Goal: Transaction & Acquisition: Purchase product/service

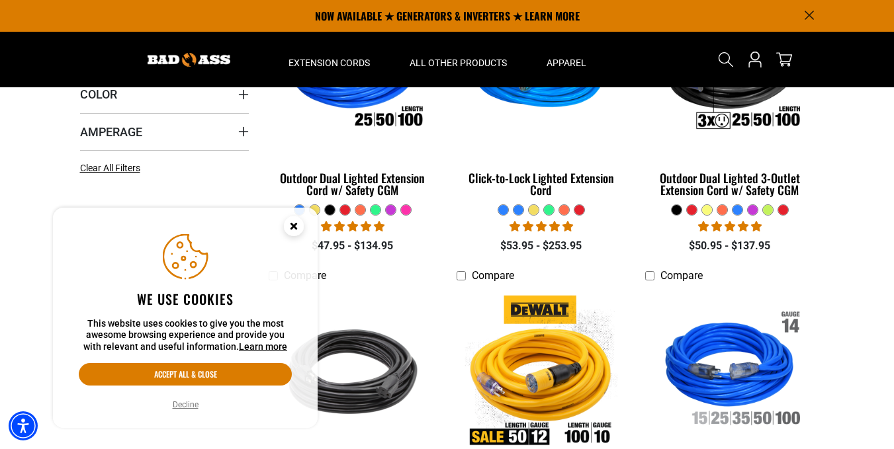
scroll to position [408, 0]
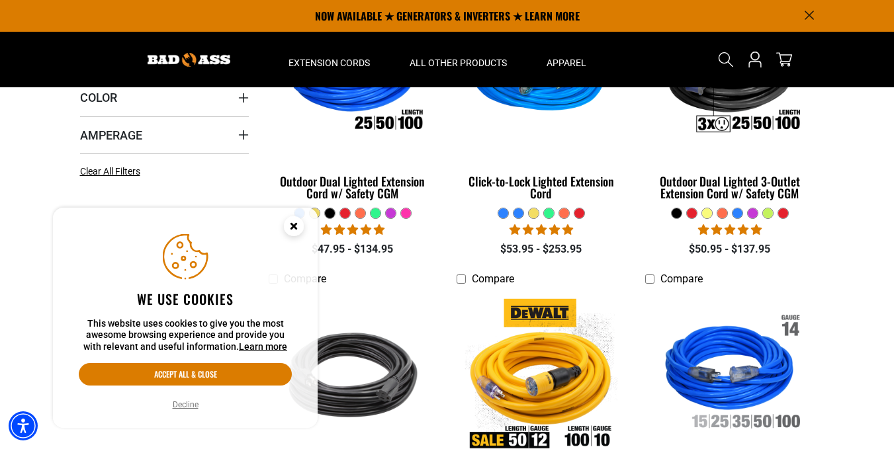
click at [291, 225] on circle "Close this option" at bounding box center [294, 226] width 20 height 20
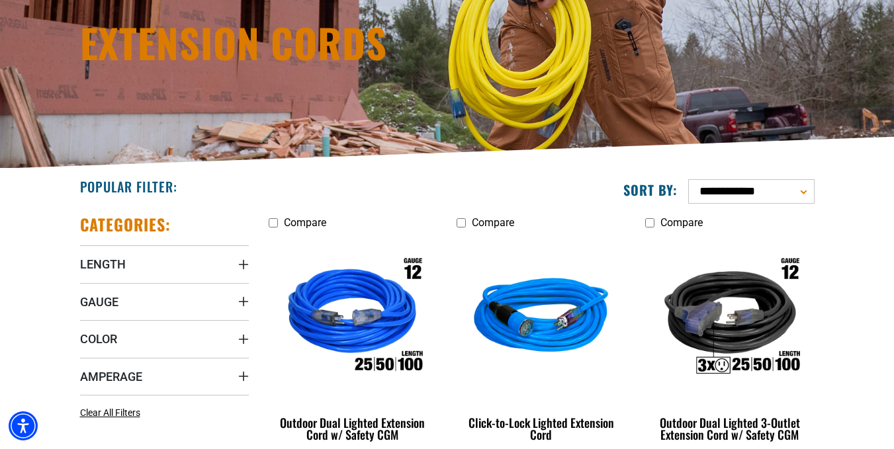
scroll to position [168, 0]
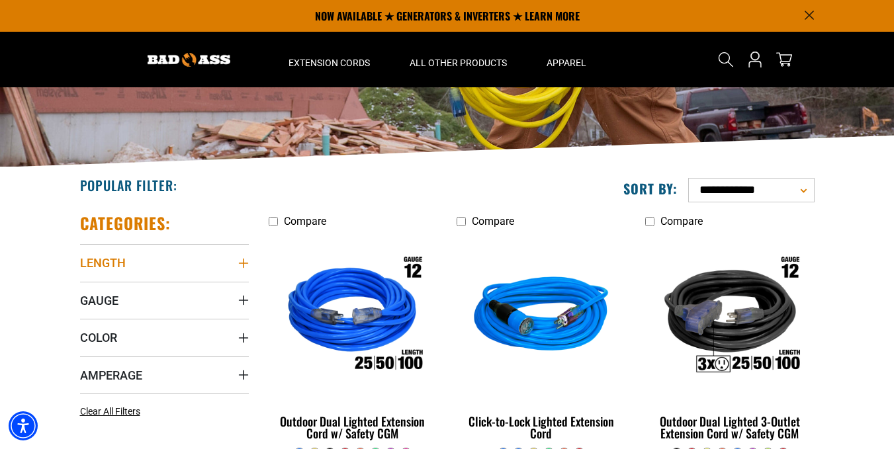
click at [230, 257] on summary "Length" at bounding box center [164, 262] width 169 height 37
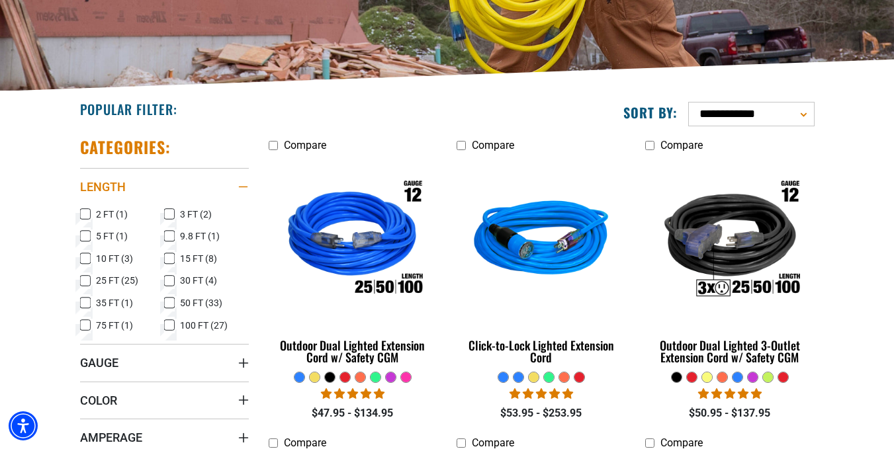
scroll to position [245, 0]
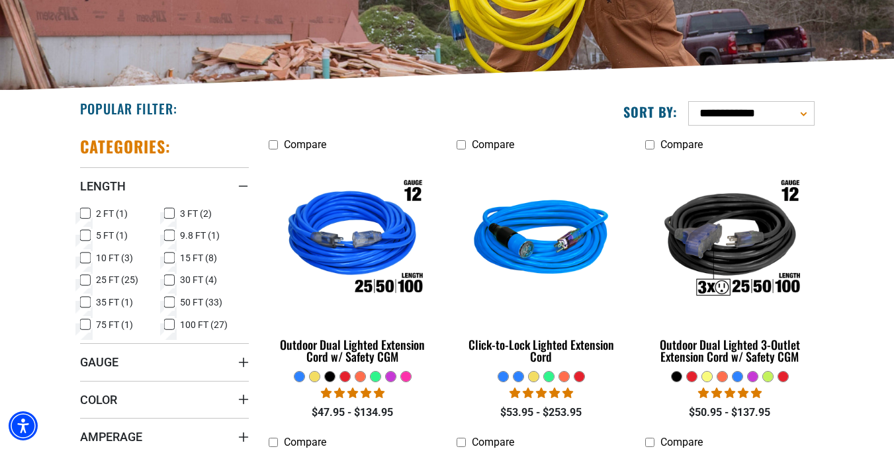
click at [175, 324] on label "100 FT (27) 100 FT (27 products)" at bounding box center [206, 324] width 85 height 17
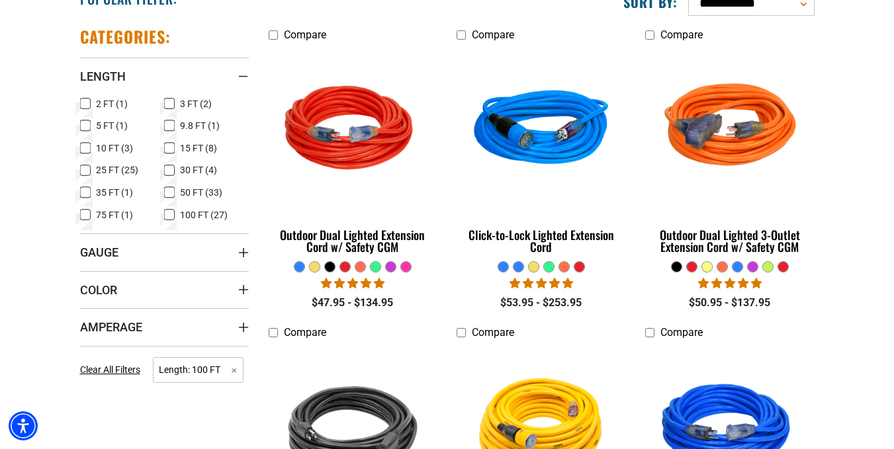
scroll to position [359, 0]
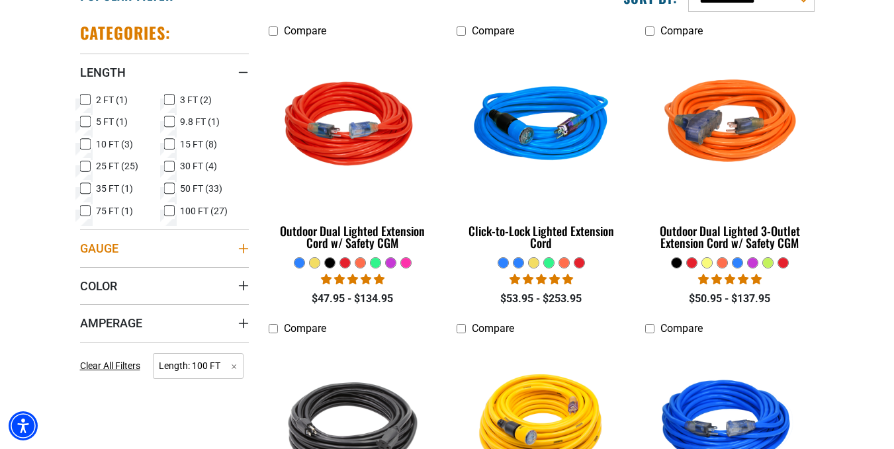
click at [239, 242] on summary "Gauge" at bounding box center [164, 248] width 169 height 37
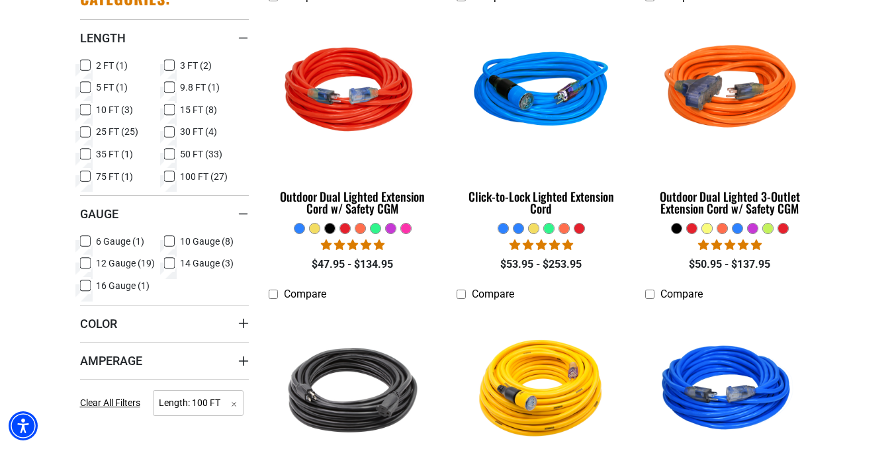
scroll to position [396, 0]
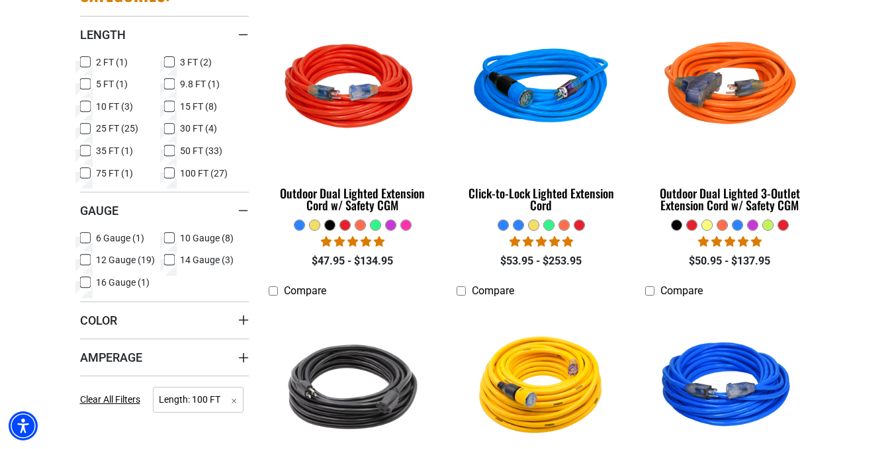
click at [171, 236] on icon at bounding box center [169, 238] width 11 height 17
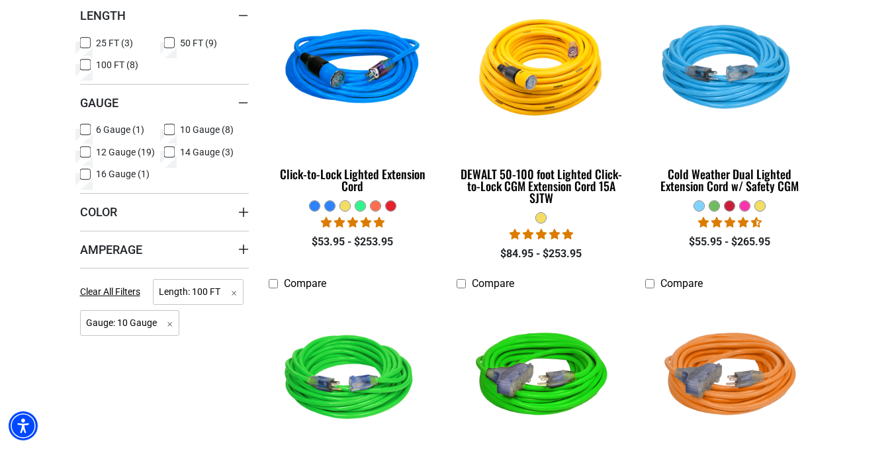
scroll to position [416, 0]
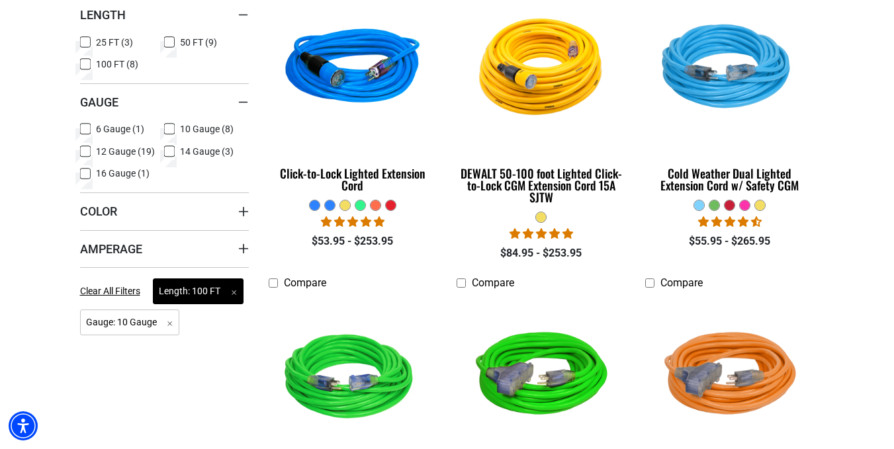
click at [209, 291] on span "Length: 100 FT Remove filter" at bounding box center [198, 292] width 91 height 26
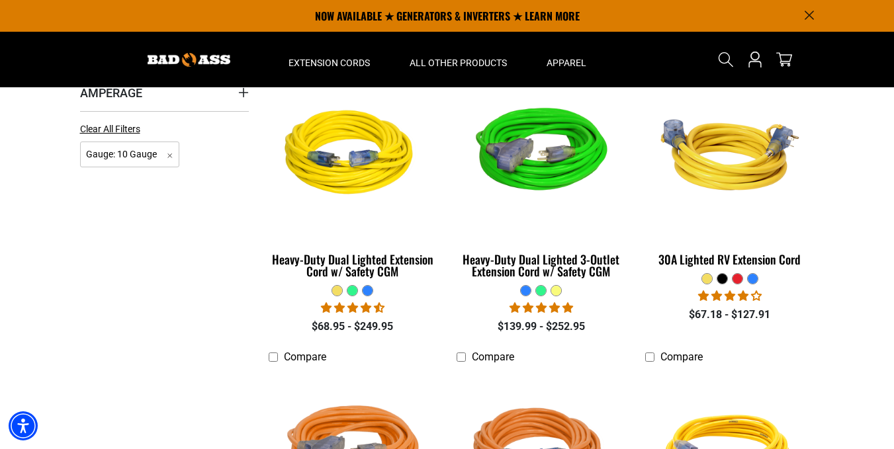
scroll to position [637, 0]
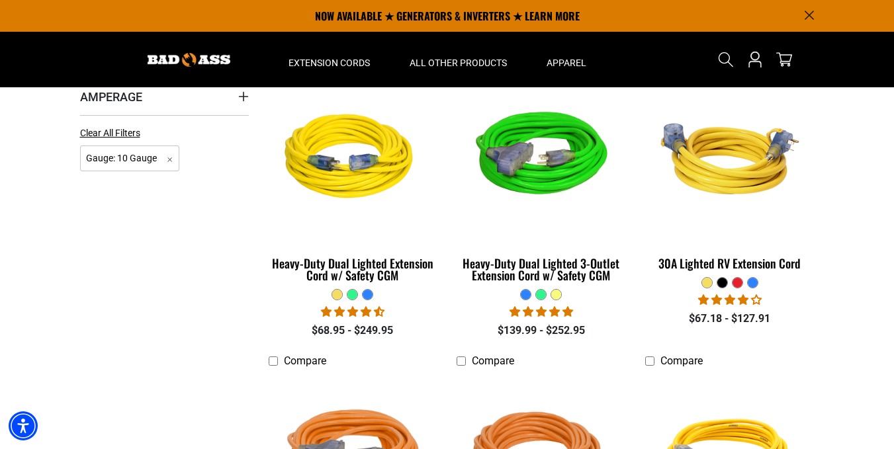
click at [440, 111] on li "Compare Heavy-Duty Dual Lighted Extension Cord w/ Safety CGM 11 reviews $68.95 …" at bounding box center [353, 197] width 189 height 285
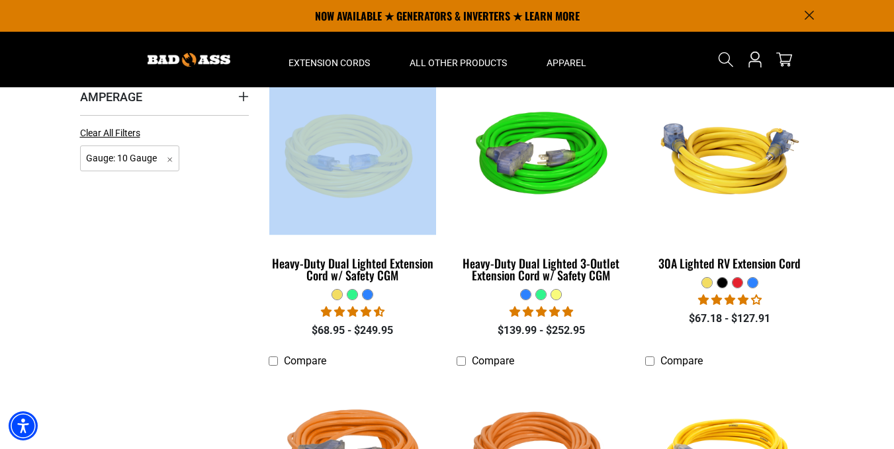
click at [440, 111] on li "Compare Heavy-Duty Dual Lighted Extension Cord w/ Safety CGM 11 reviews $68.95 …" at bounding box center [353, 197] width 189 height 285
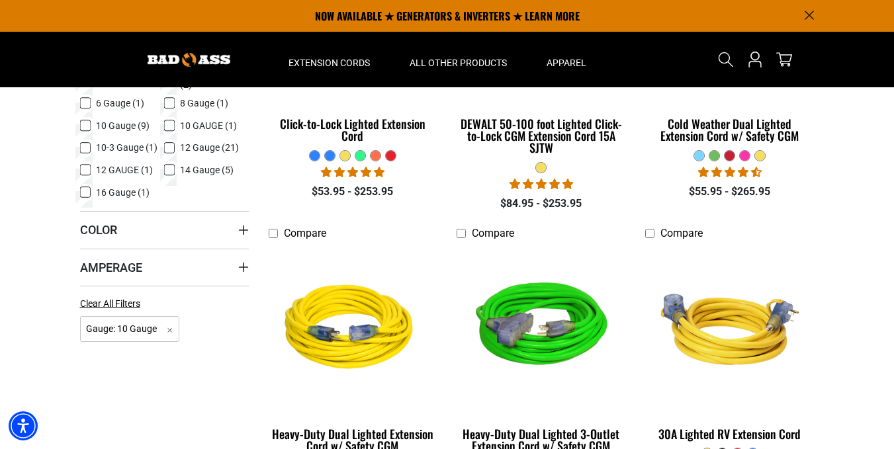
scroll to position [402, 0]
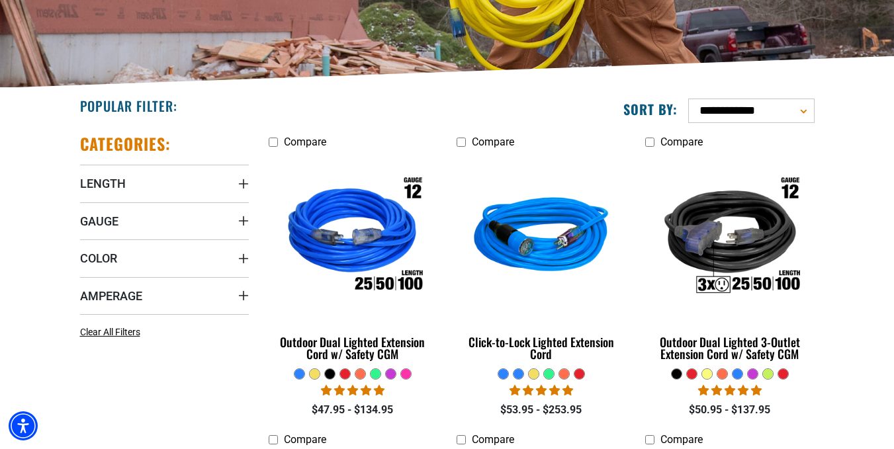
scroll to position [248, 0]
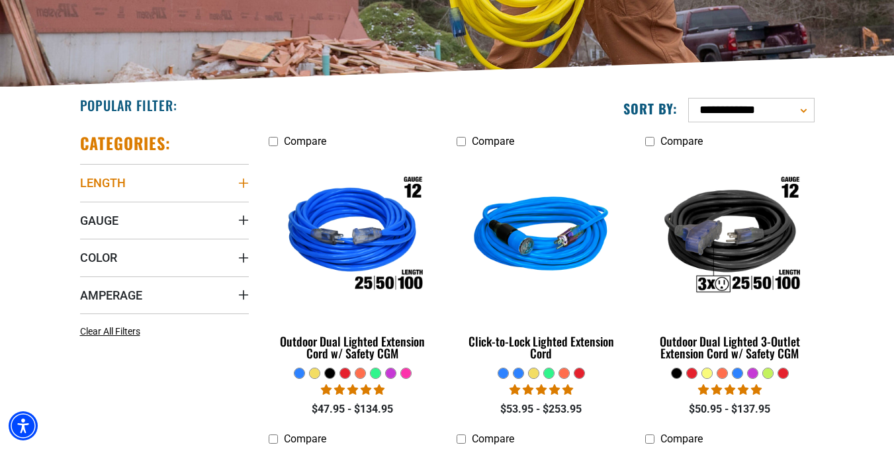
click at [245, 183] on icon "Length" at bounding box center [242, 183] width 9 height 9
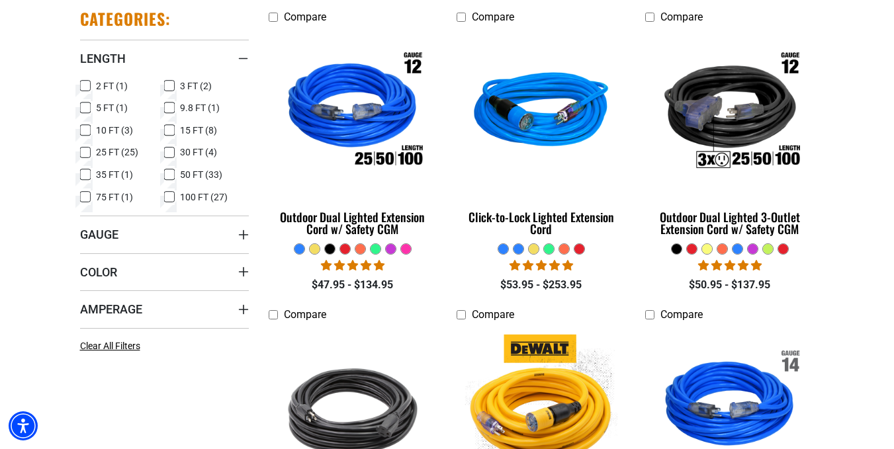
scroll to position [373, 0]
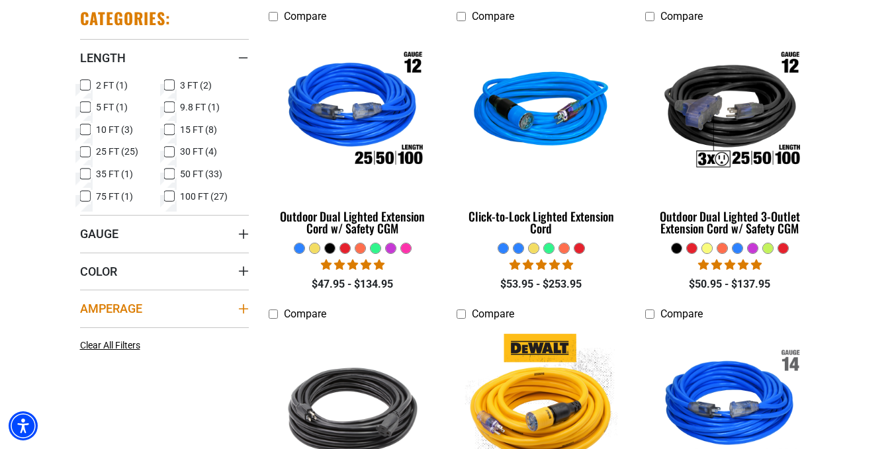
click at [240, 306] on icon "Amperage" at bounding box center [243, 309] width 11 height 11
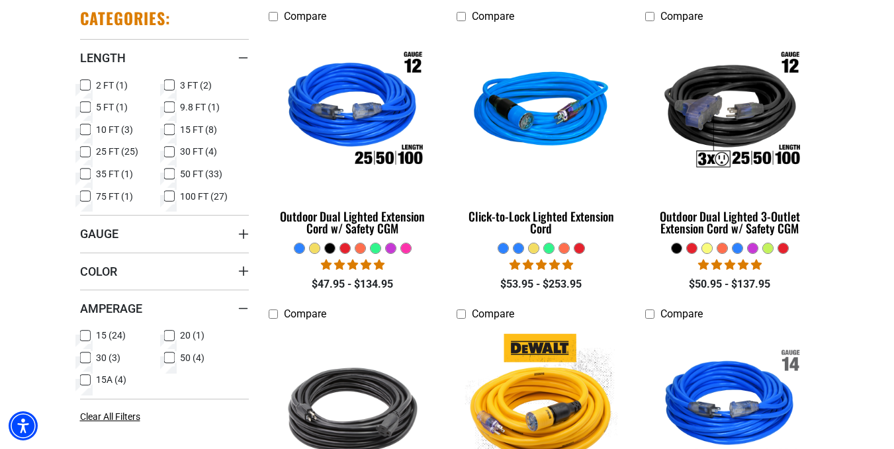
click at [169, 332] on icon at bounding box center [169, 336] width 11 height 17
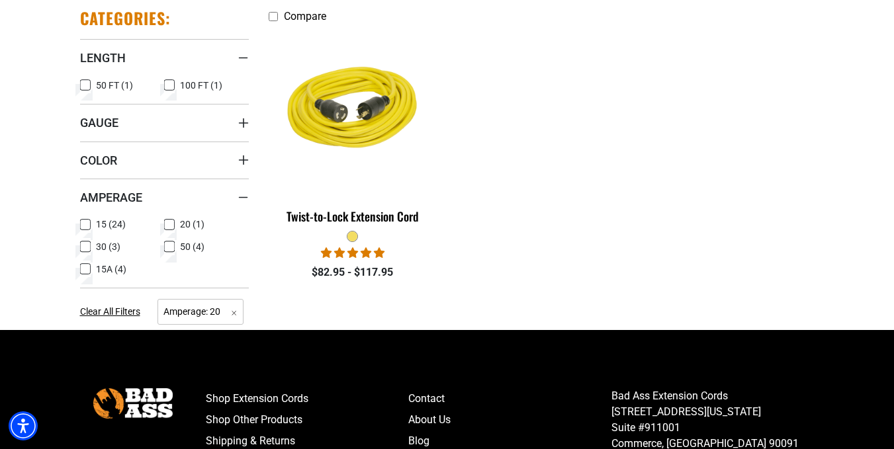
click at [82, 265] on icon at bounding box center [85, 269] width 11 height 17
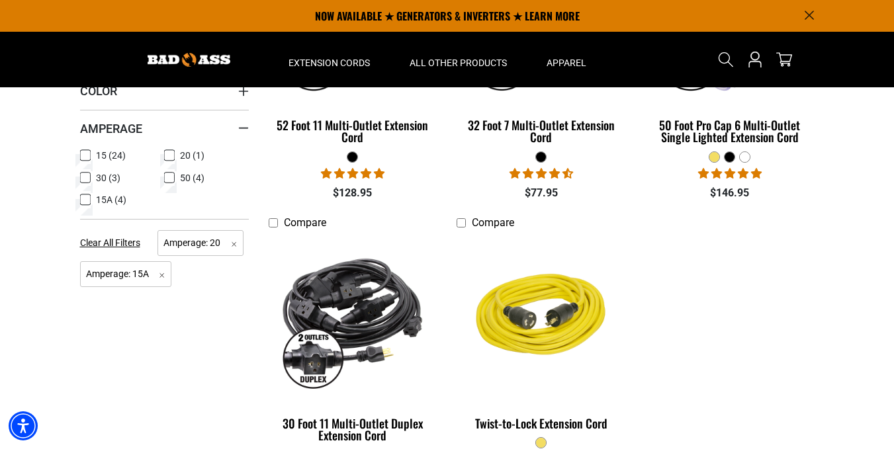
scroll to position [462, 0]
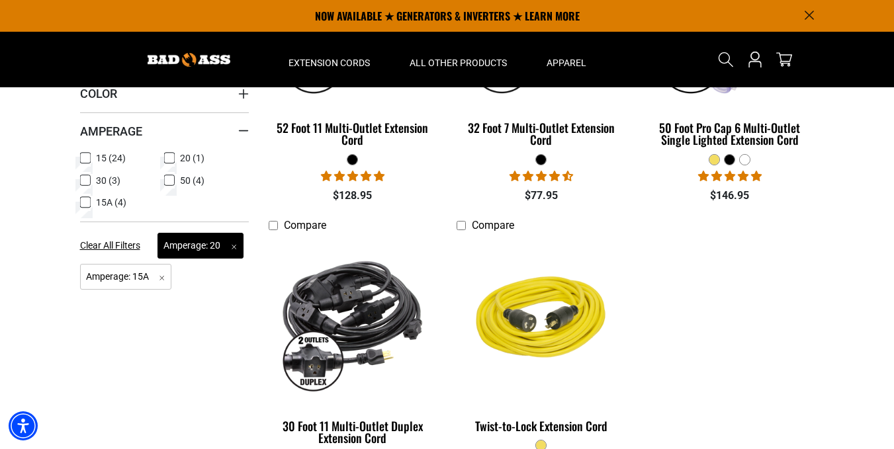
click at [230, 242] on span "Amperage: 20 Remove filter" at bounding box center [201, 246] width 86 height 26
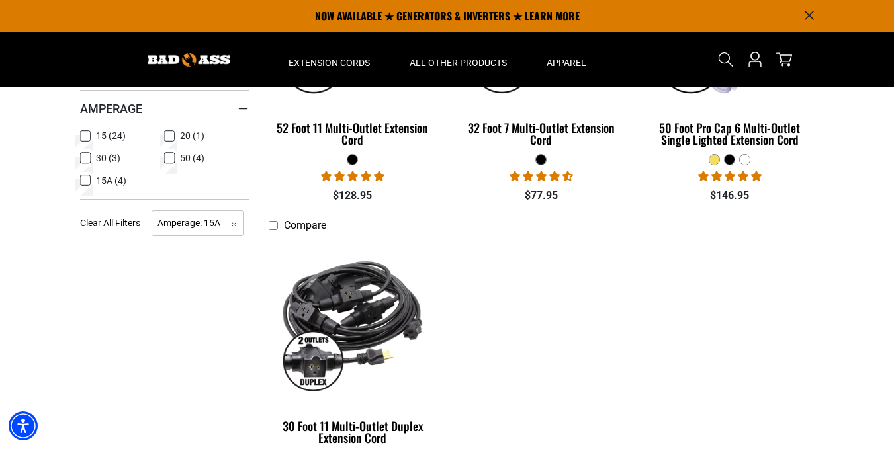
click at [150, 276] on div "Categories: Length Length 30 FT (2) 30 FT (2 products) 50 FT (2) 50 FT (2 produ…" at bounding box center [164, 212] width 189 height 607
click at [234, 220] on span "Amperage: 15A Remove filter" at bounding box center [198, 223] width 92 height 26
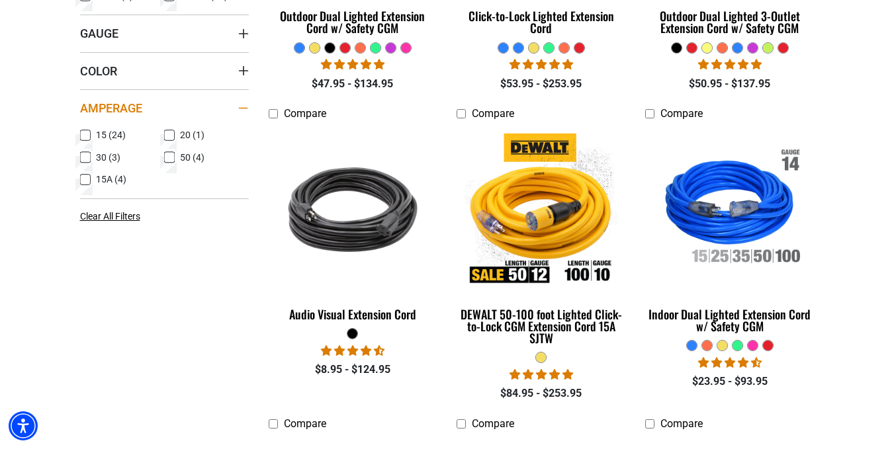
scroll to position [577, 0]
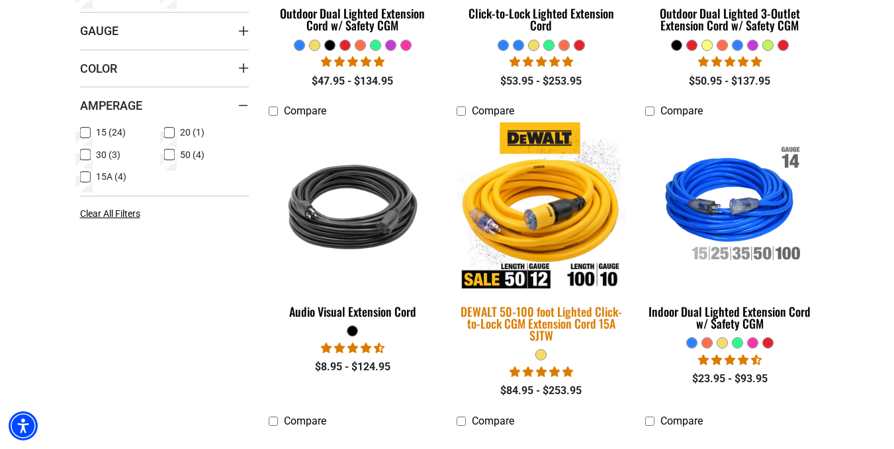
click at [594, 275] on img at bounding box center [541, 206] width 185 height 169
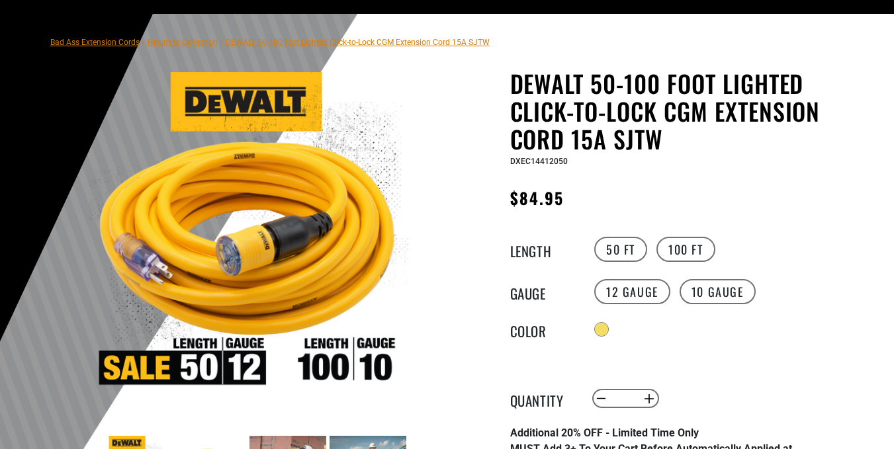
scroll to position [74, 0]
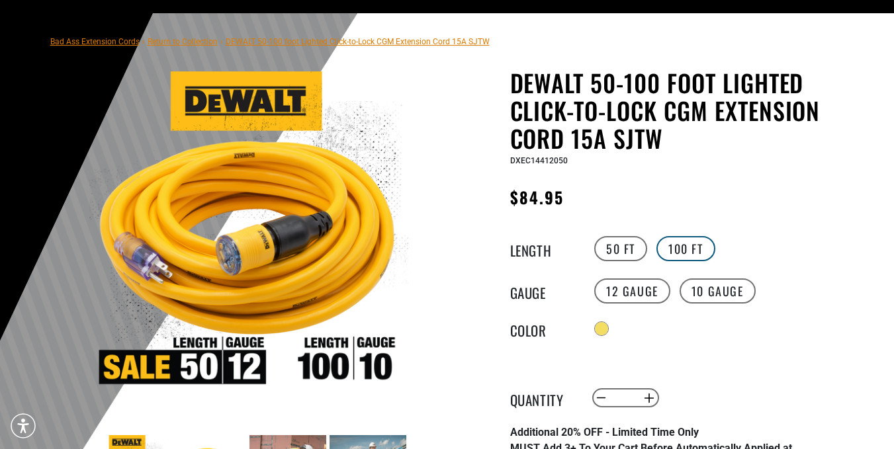
click at [691, 243] on label "100 FT" at bounding box center [686, 248] width 59 height 25
click at [718, 286] on label "10 Gauge" at bounding box center [718, 291] width 76 height 25
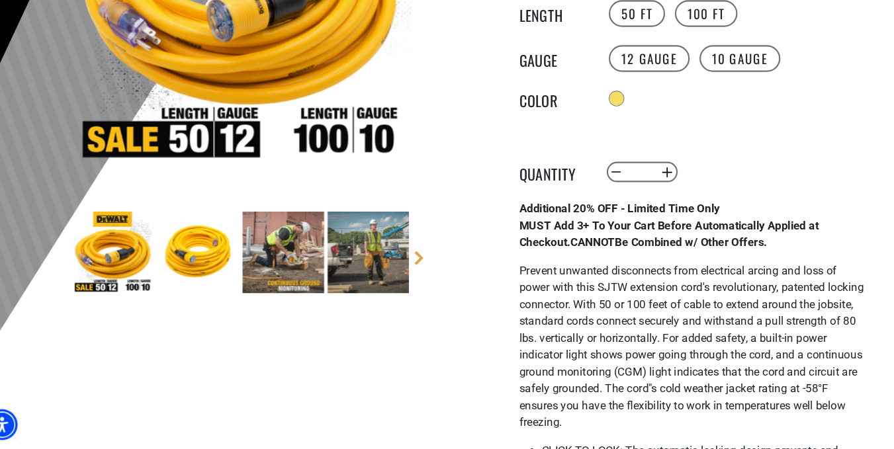
scroll to position [287, 0]
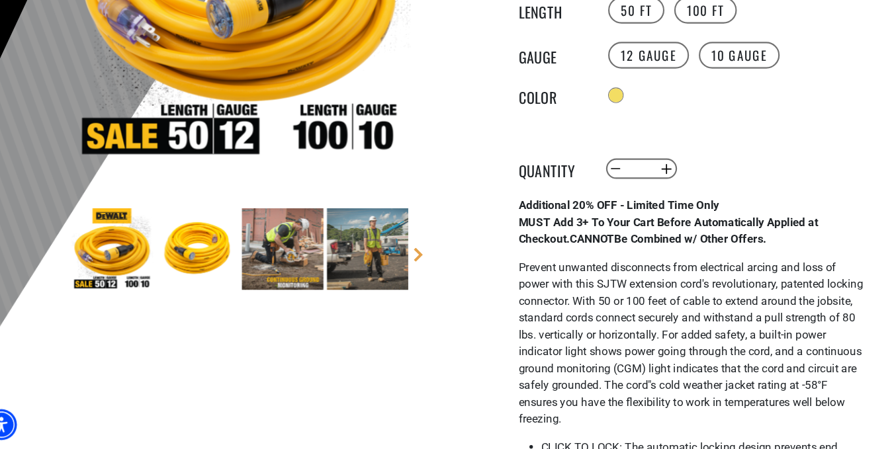
click at [218, 246] on img at bounding box center [207, 260] width 77 height 77
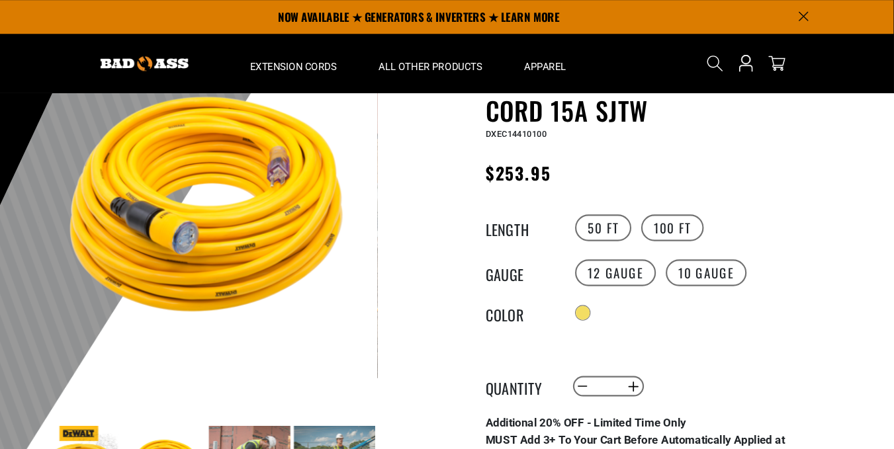
scroll to position [0, 0]
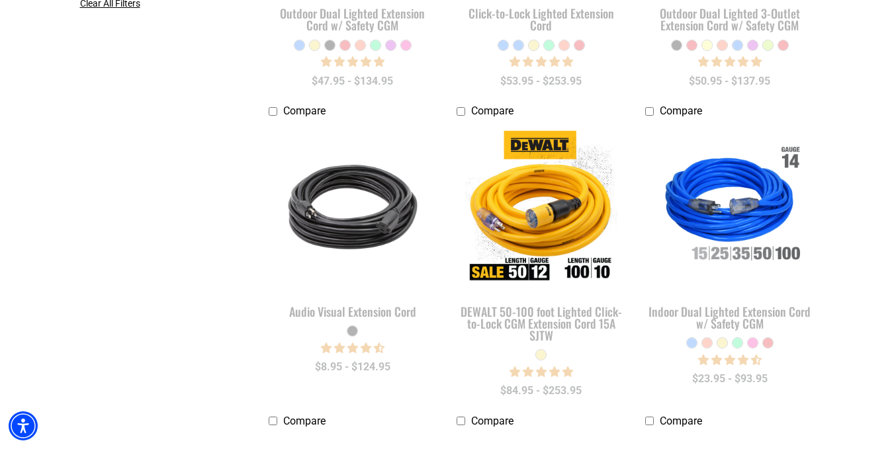
scroll to position [462, 0]
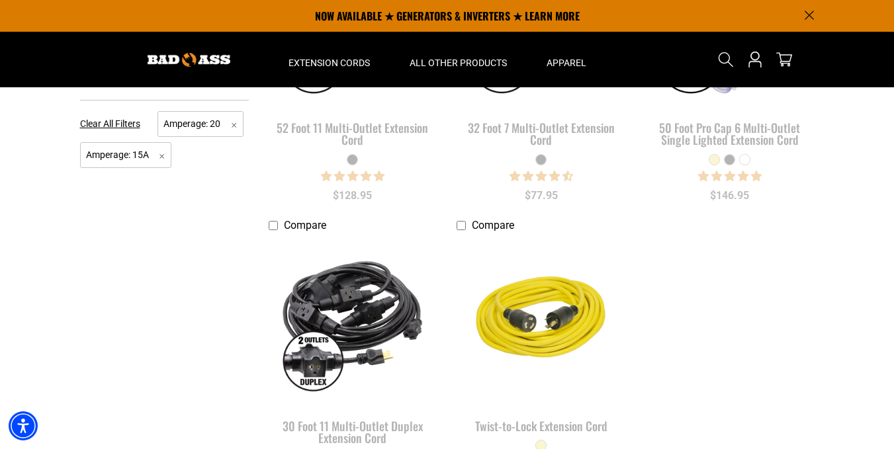
scroll to position [373, 0]
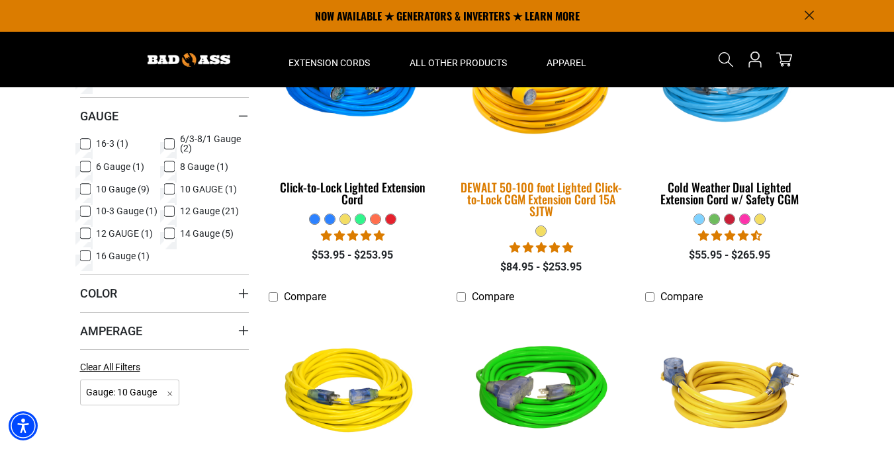
scroll to position [402, 0]
